Goal: Transaction & Acquisition: Purchase product/service

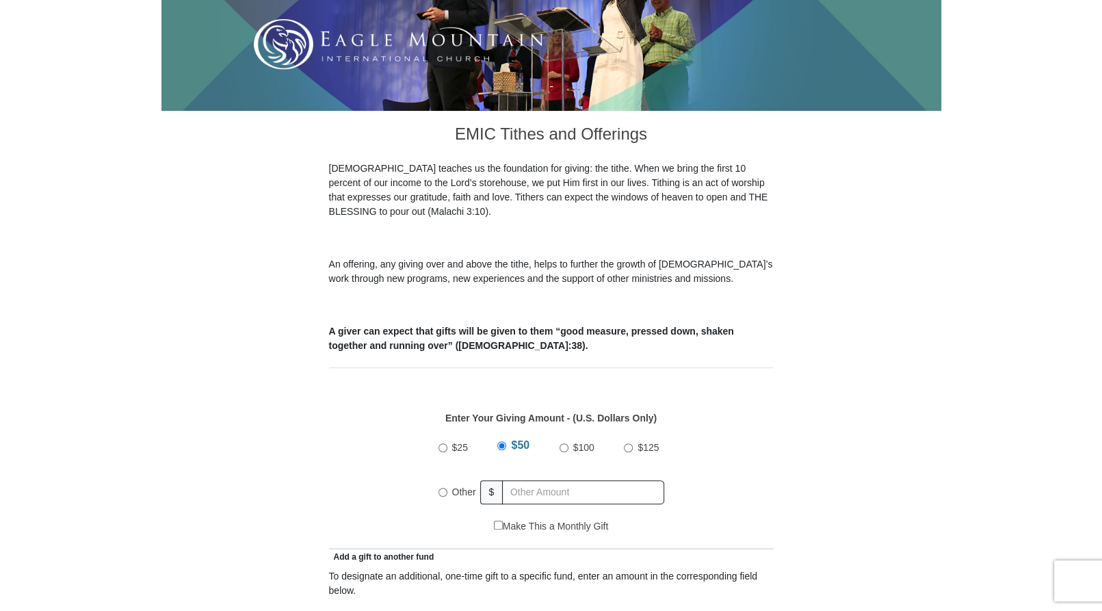
scroll to position [274, 0]
click at [447, 477] on label "Other" at bounding box center [464, 492] width 34 height 30
click at [447, 488] on input "Other" at bounding box center [443, 492] width 9 height 9
radio input "true"
type input "112"
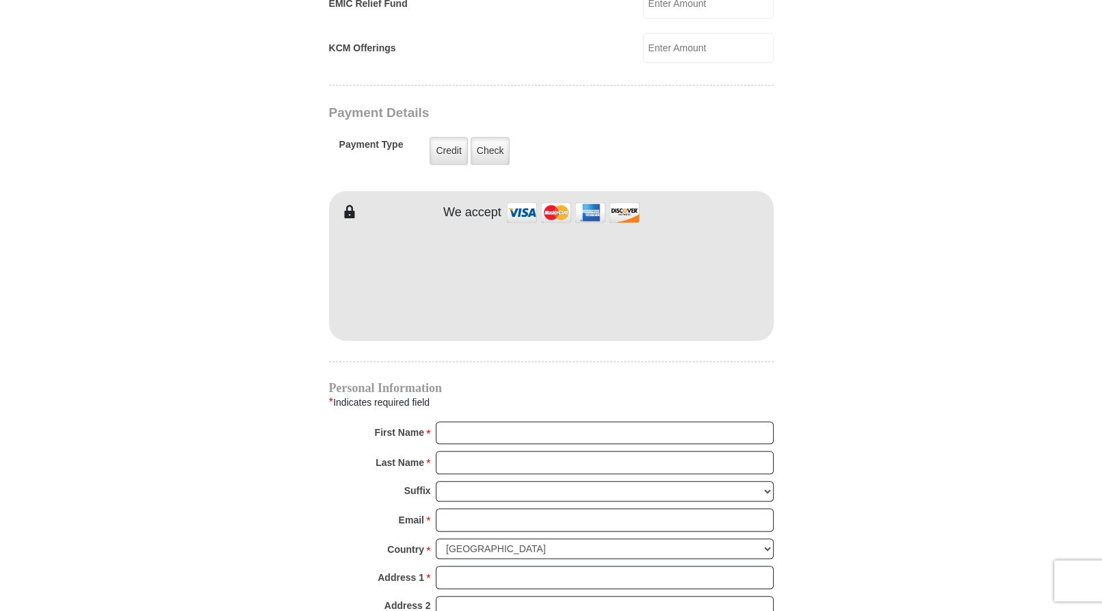
scroll to position [1095, 0]
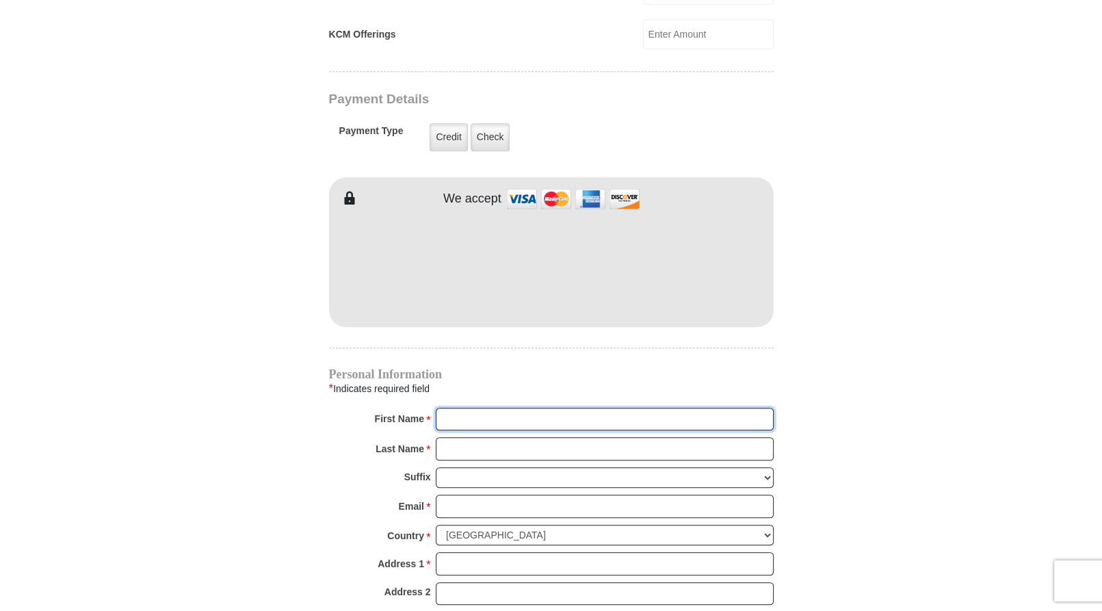
type input "[PERSON_NAME]"
type input "D'[PERSON_NAME]"
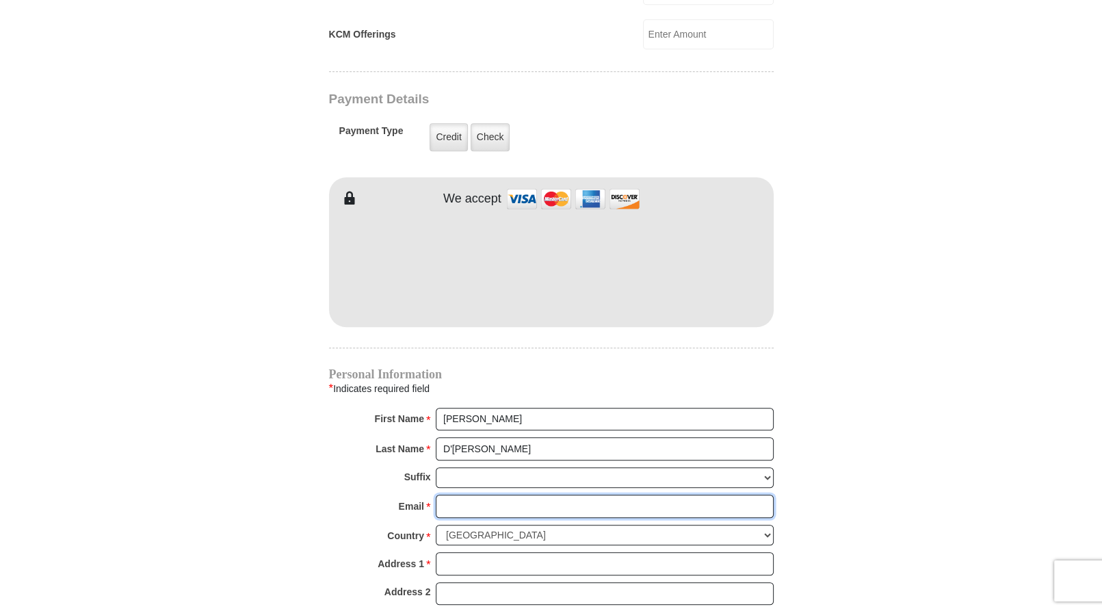
type input "[EMAIL_ADDRESS][DOMAIN_NAME]"
type input "5084619096"
type input "[STREET_ADDRESS]"
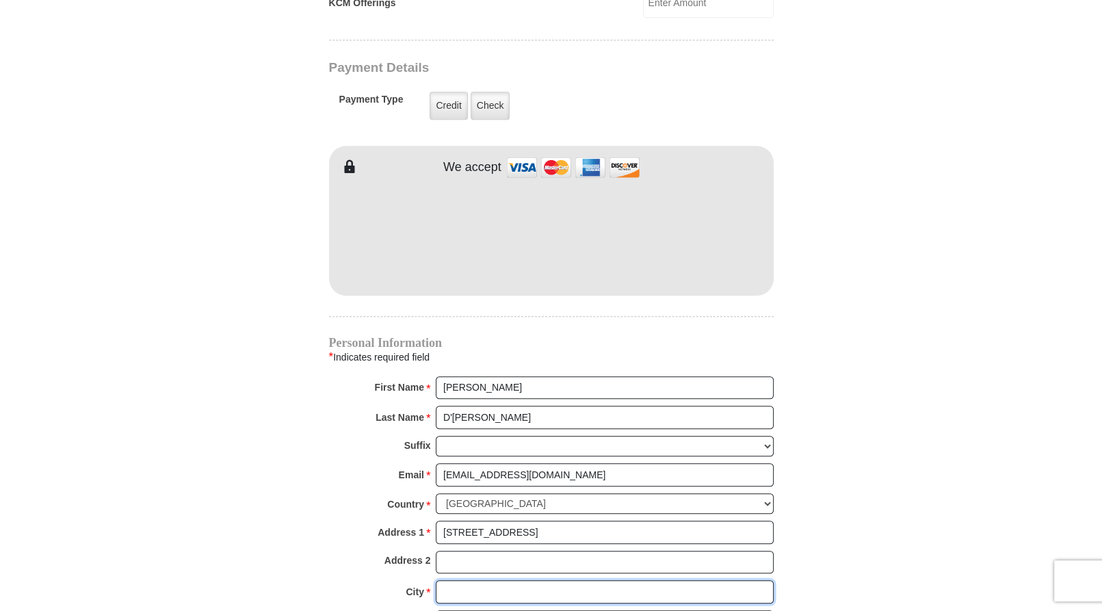
type input "[PERSON_NAME]"
select select "MA"
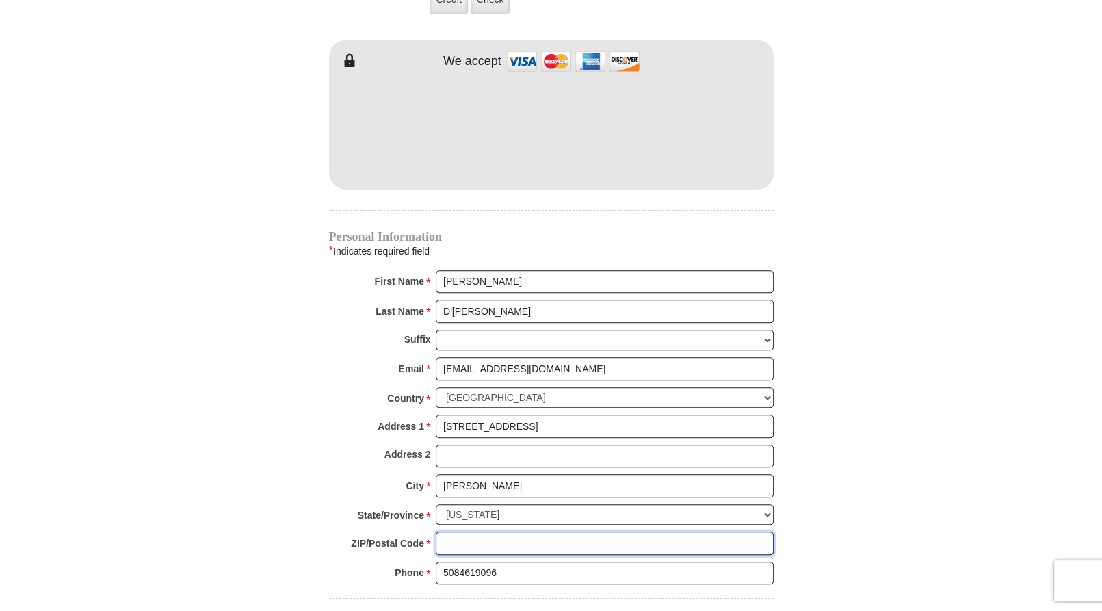
type input "01570-2910"
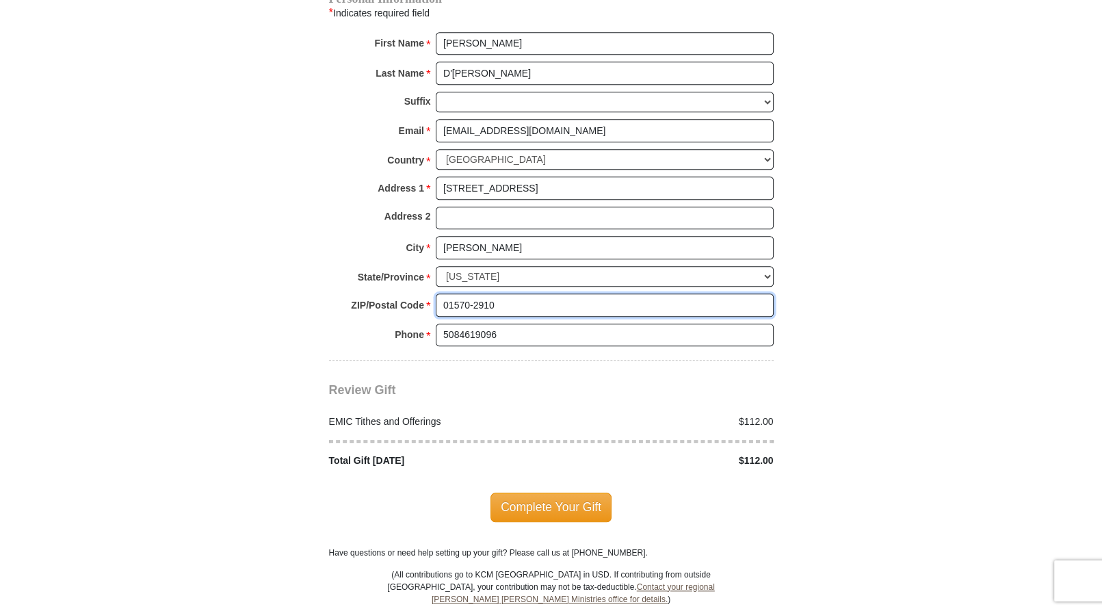
scroll to position [1197, 0]
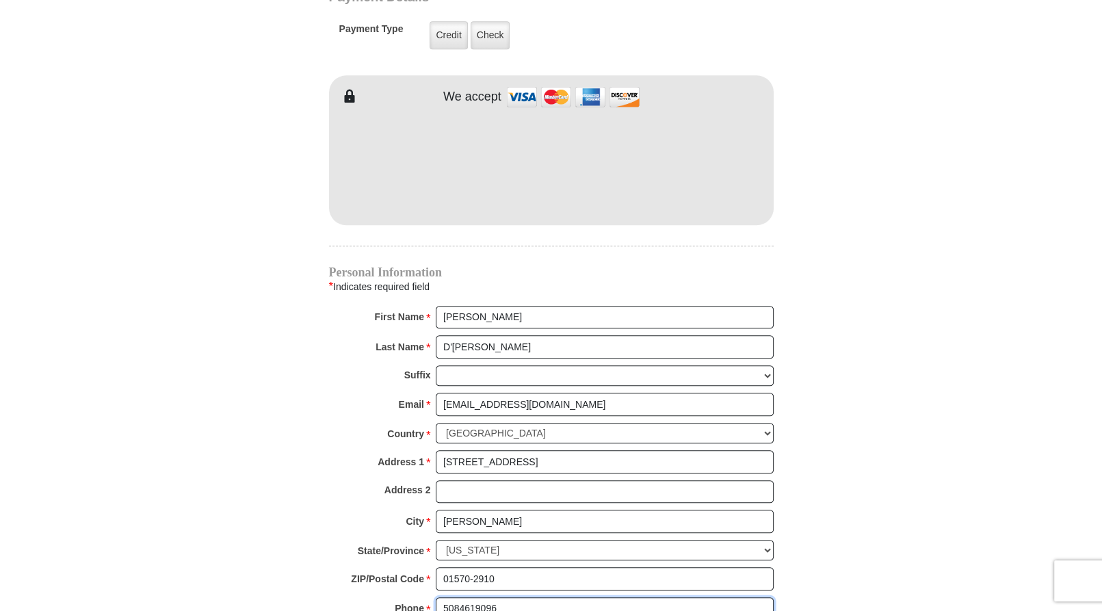
drag, startPoint x: 510, startPoint y: 579, endPoint x: 337, endPoint y: 578, distance: 173.1
click at [337, 597] on div "Phone * * 5084619096 Please enter Phone Number Please enter Phone" at bounding box center [551, 612] width 445 height 30
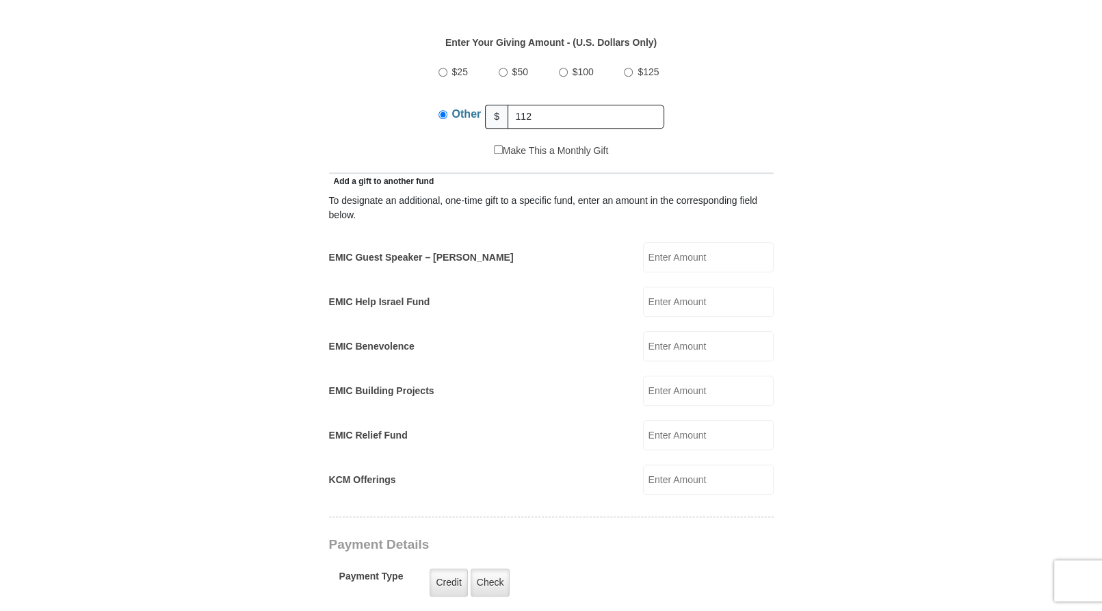
scroll to position [376, 0]
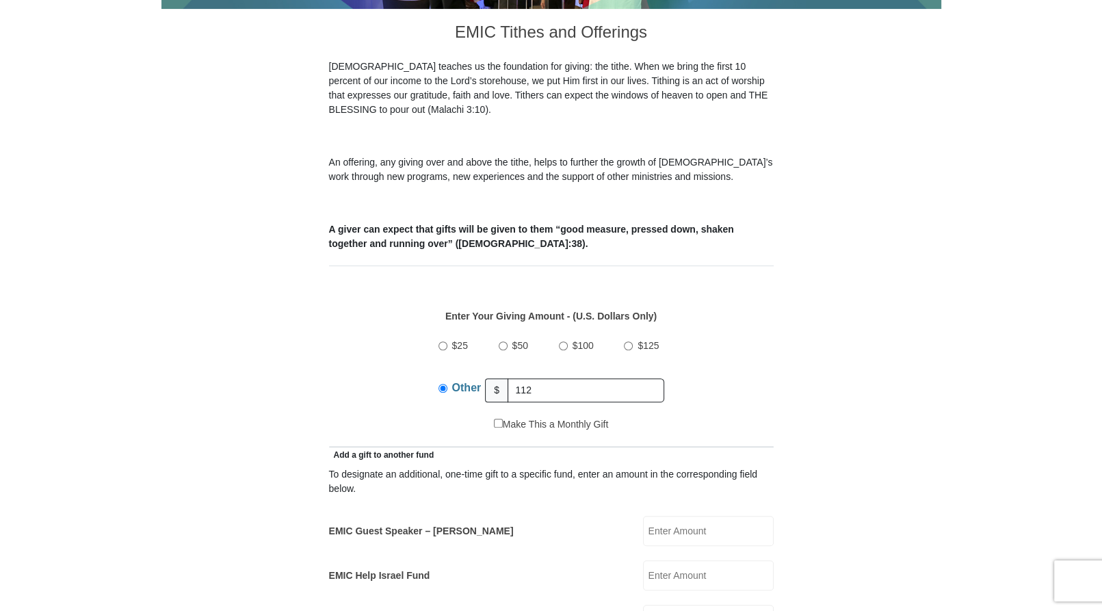
type input "9782570809"
click at [686, 560] on input "EMIC Help Israel Fund" at bounding box center [708, 575] width 131 height 30
type input "25"
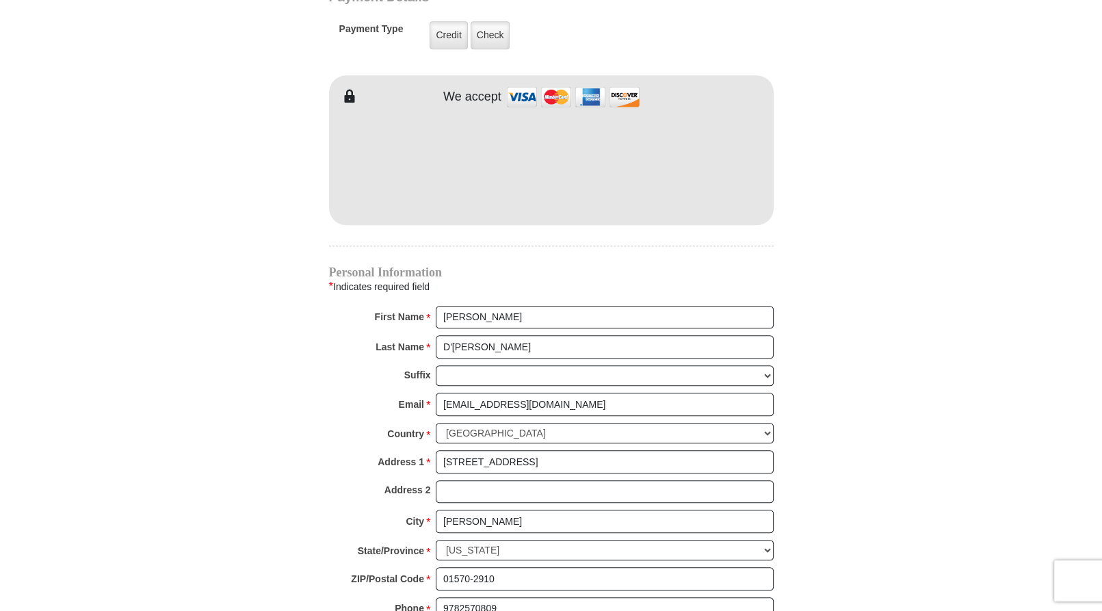
scroll to position [1470, 0]
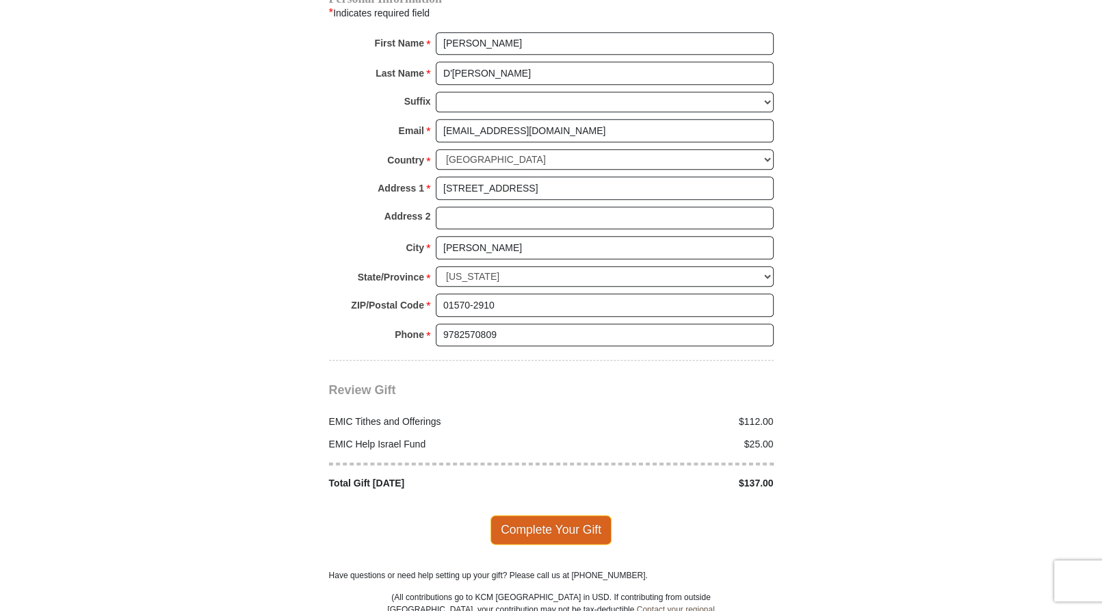
click at [566, 515] on span "Complete Your Gift" at bounding box center [551, 529] width 121 height 29
